Goal: Leave review/rating

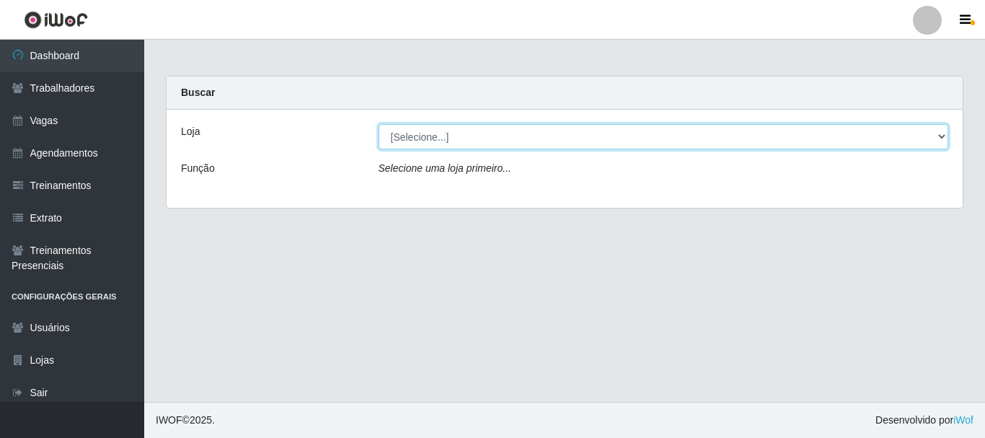
click at [430, 139] on select "[Selecione...] Necão Restaurante" at bounding box center [663, 136] width 570 height 25
select select "334"
click at [378, 124] on select "[Selecione...] Necão Restaurante" at bounding box center [663, 136] width 570 height 25
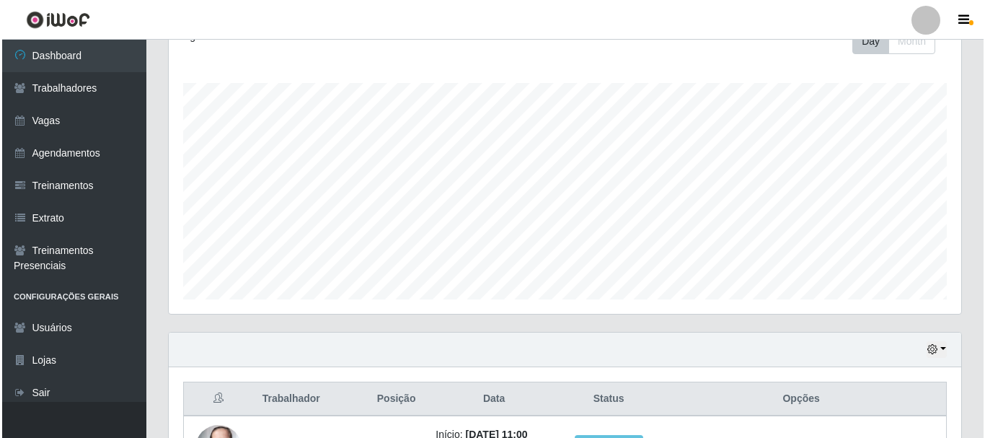
scroll to position [327, 0]
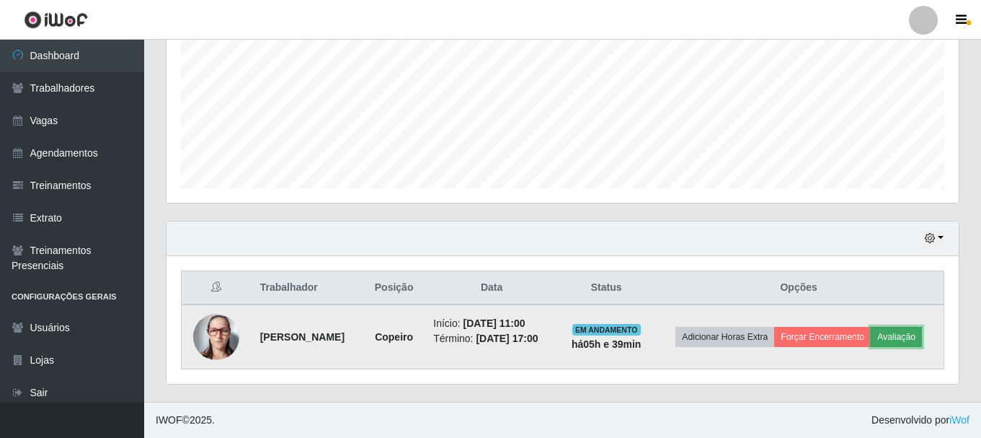
click at [903, 341] on button "Avaliação" at bounding box center [896, 337] width 51 height 20
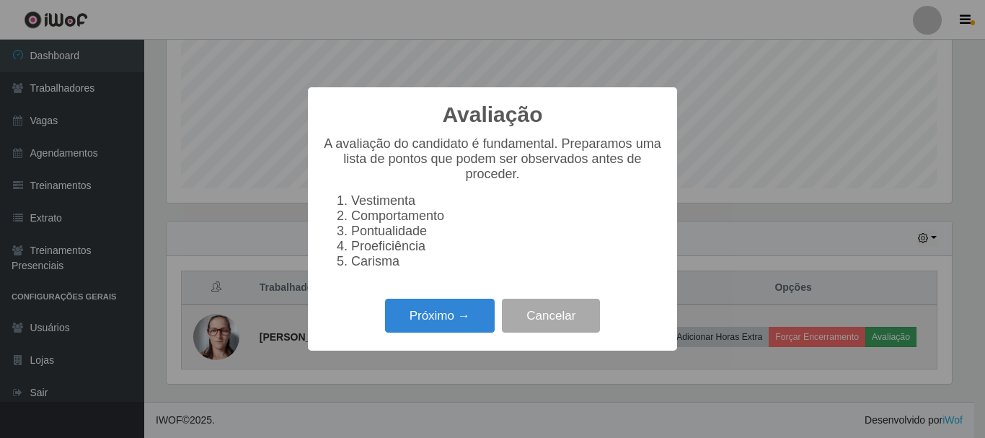
scroll to position [299, 785]
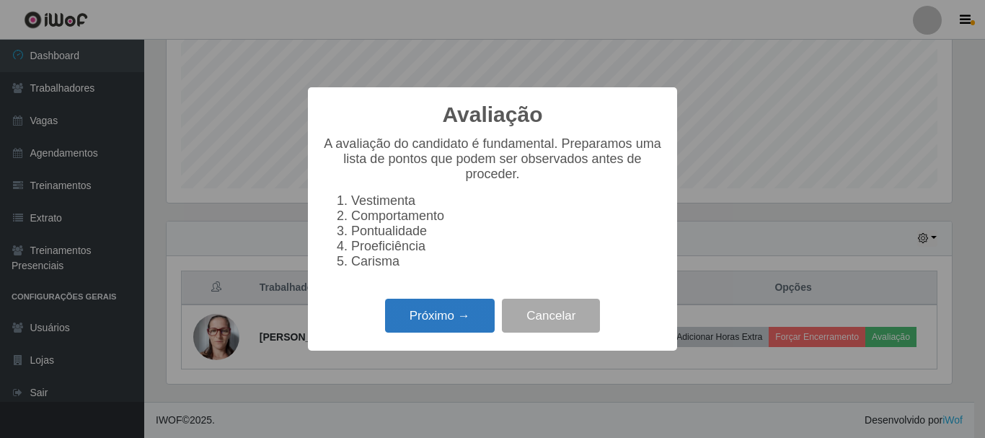
click at [480, 317] on button "Próximo →" at bounding box center [440, 315] width 110 height 34
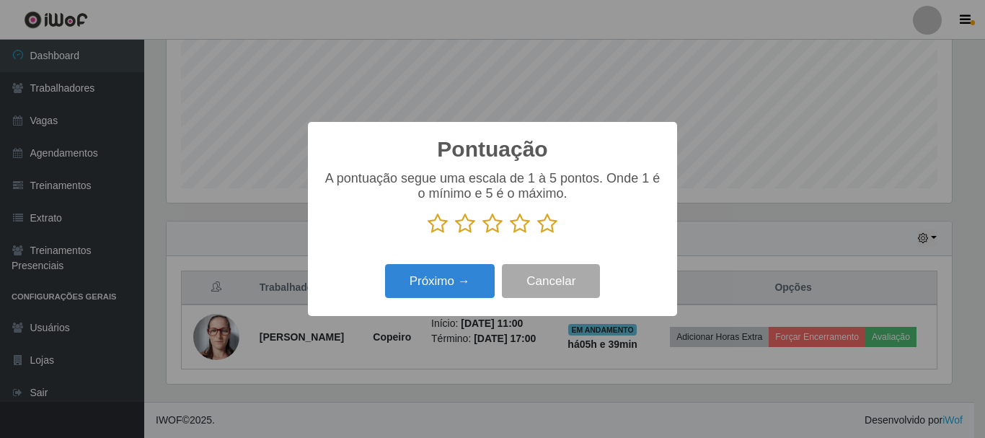
scroll to position [720653, 720167]
click at [477, 282] on button "Próximo →" at bounding box center [440, 281] width 110 height 34
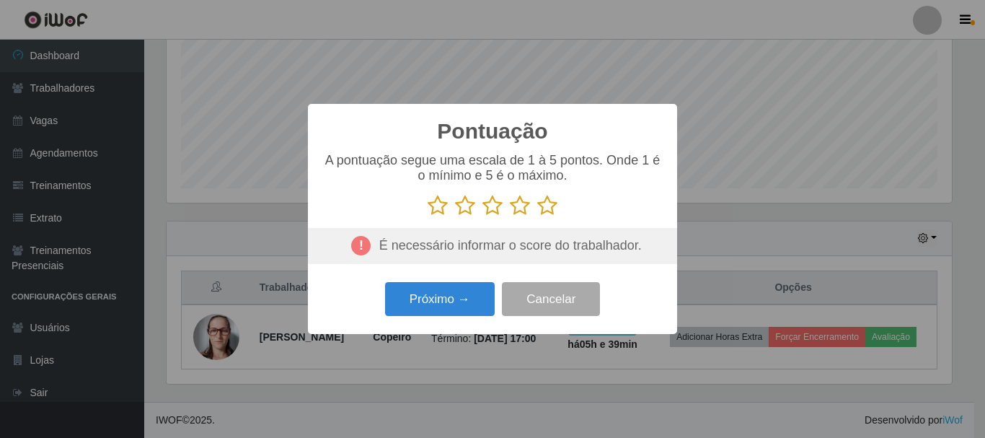
click at [551, 205] on icon at bounding box center [547, 206] width 20 height 22
click at [537, 216] on input "radio" at bounding box center [537, 216] width 0 height 0
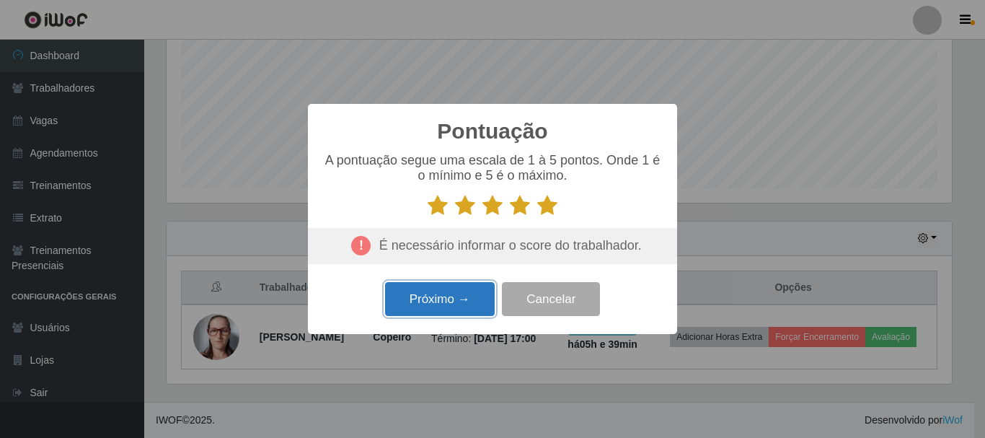
click at [458, 314] on button "Próximo →" at bounding box center [440, 299] width 110 height 34
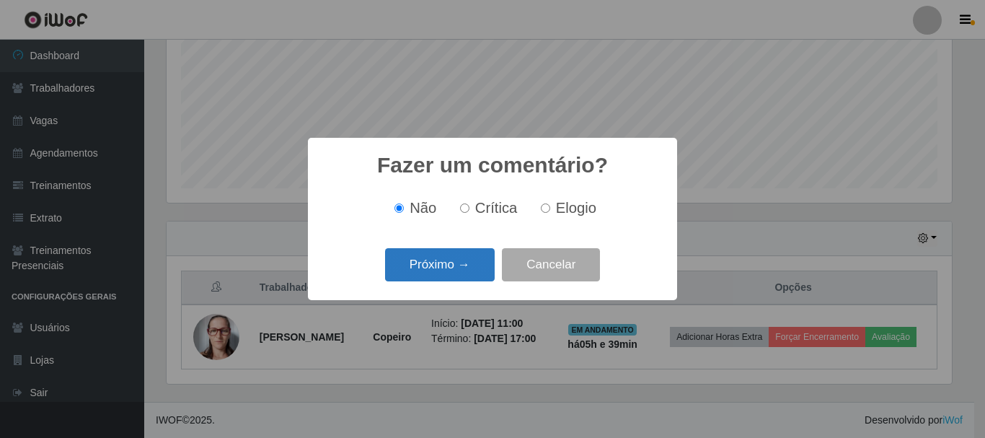
click at [466, 280] on button "Próximo →" at bounding box center [440, 265] width 110 height 34
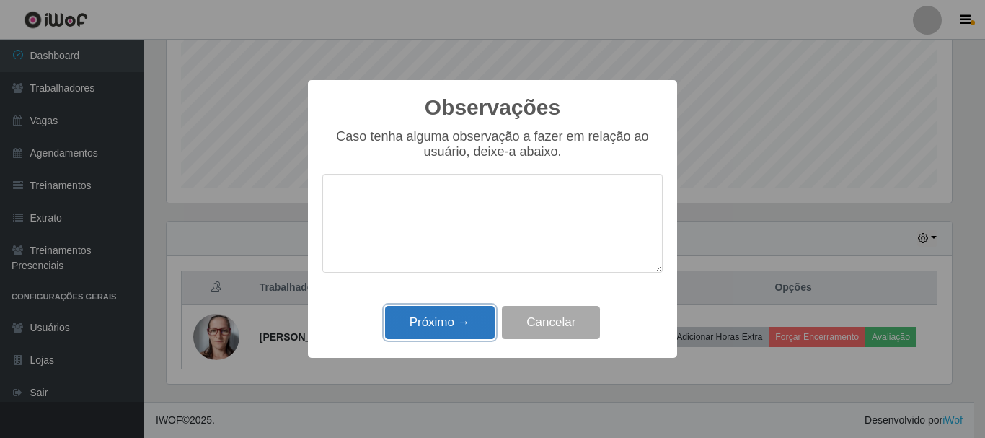
click at [469, 320] on button "Próximo →" at bounding box center [440, 323] width 110 height 34
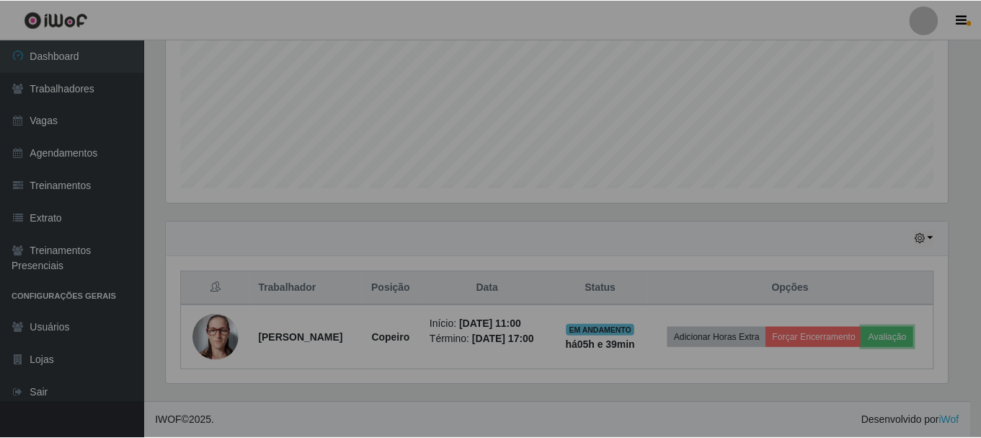
scroll to position [299, 792]
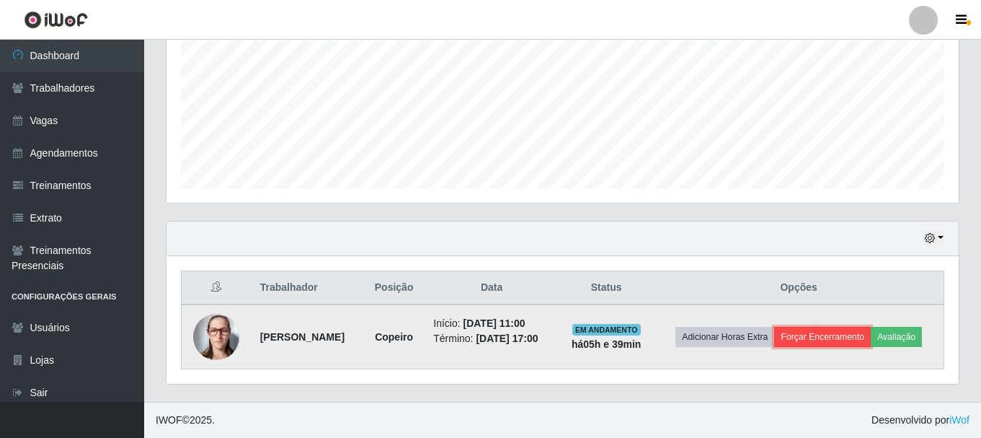
click at [843, 332] on button "Forçar Encerramento" at bounding box center [822, 337] width 97 height 20
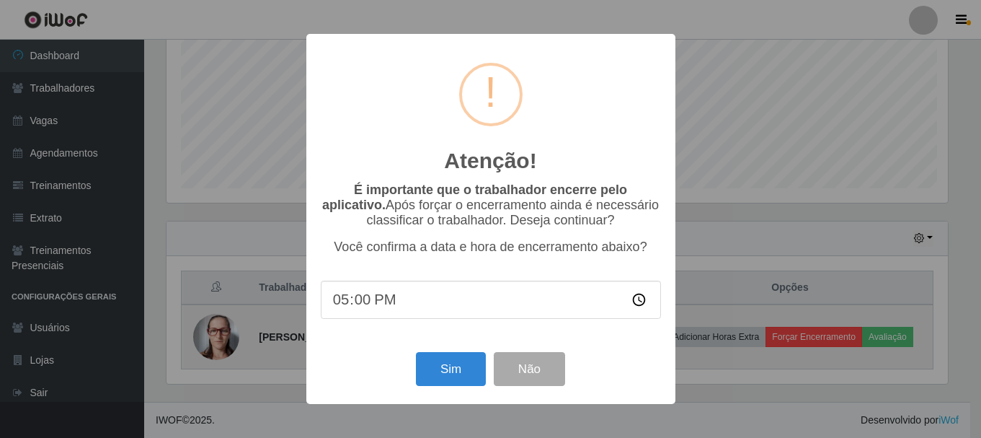
scroll to position [299, 785]
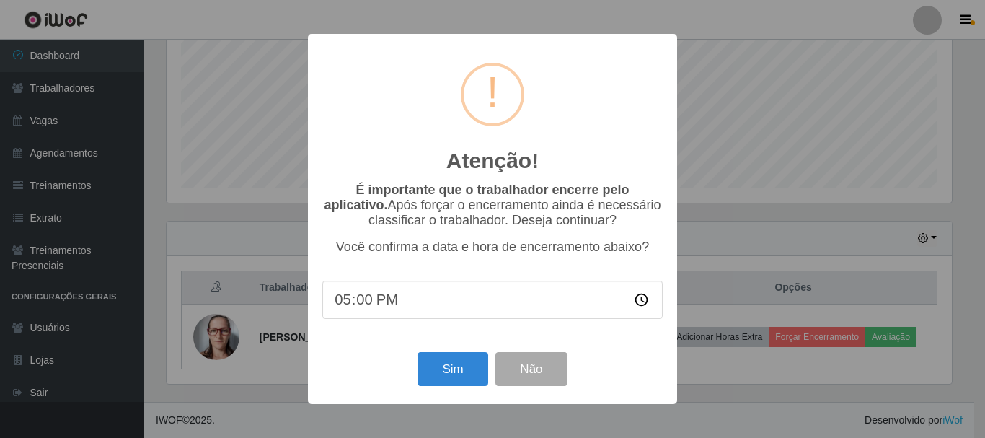
click at [368, 307] on input "17:00" at bounding box center [492, 299] width 340 height 38
type input "17:30"
click at [444, 373] on button "Sim" at bounding box center [452, 369] width 70 height 34
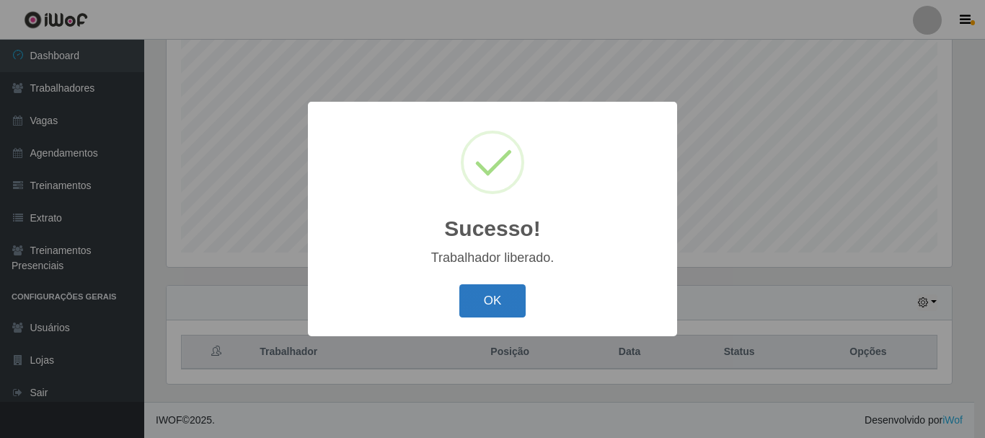
click at [474, 290] on button "OK" at bounding box center [492, 301] width 67 height 34
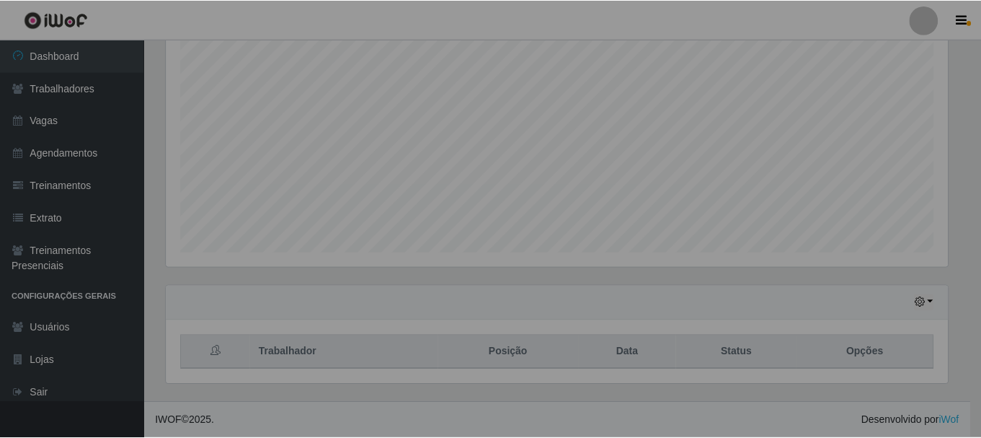
scroll to position [299, 792]
